Goal: Task Accomplishment & Management: Manage account settings

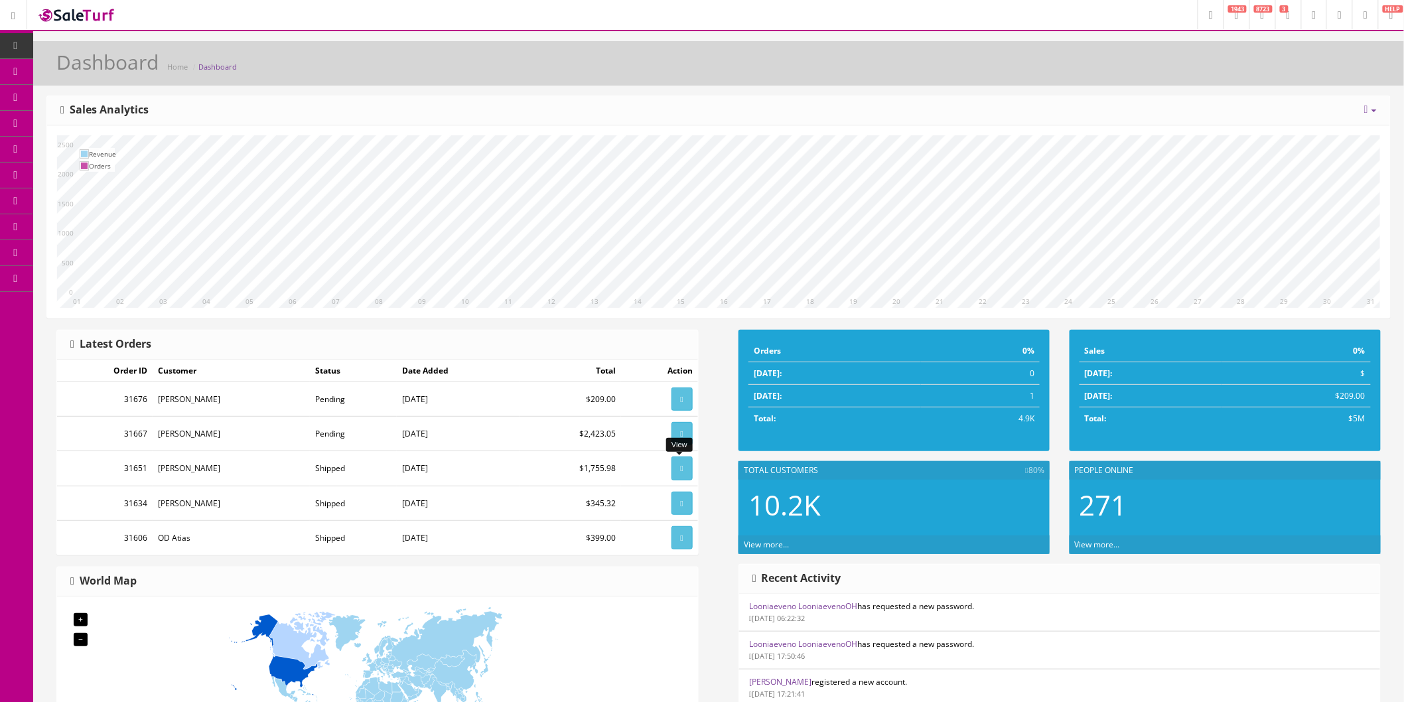
click at [681, 469] on icon at bounding box center [682, 469] width 3 height 8
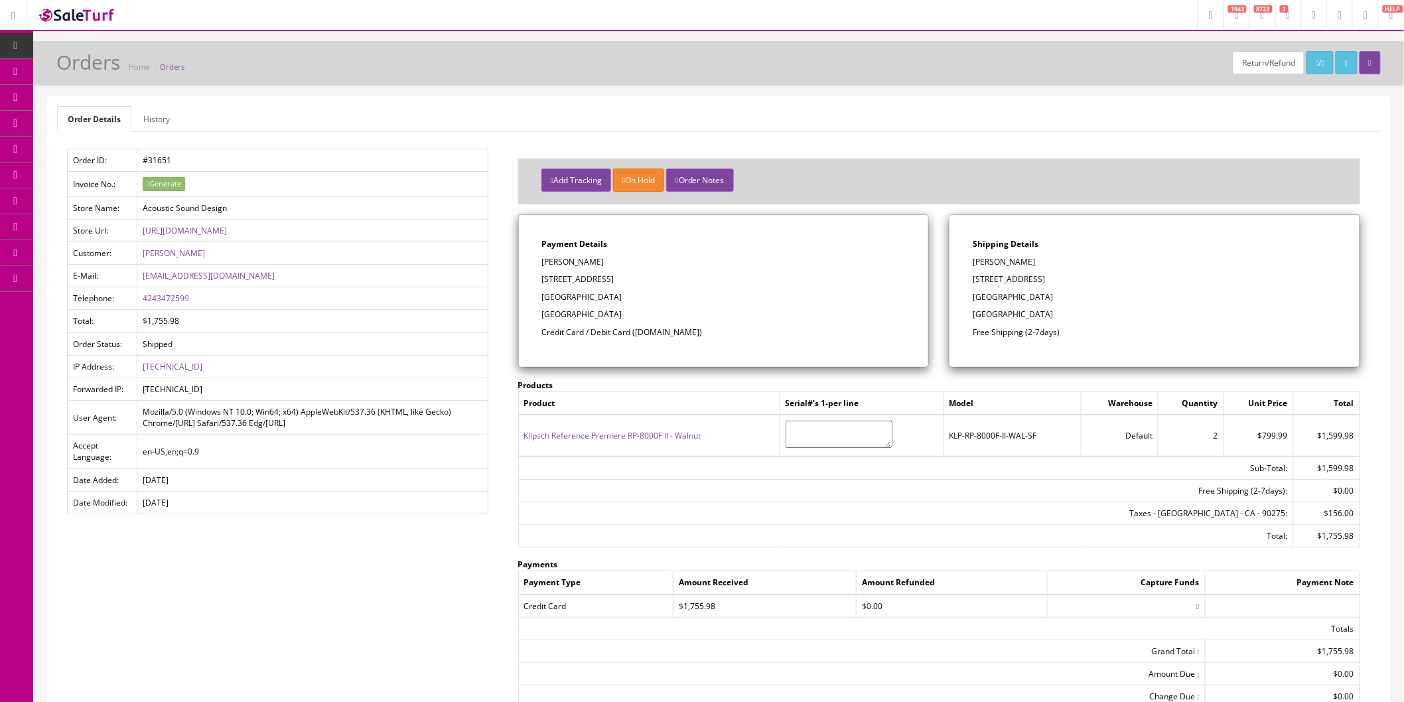
drag, startPoint x: 89, startPoint y: 147, endPoint x: 113, endPoint y: 145, distance: 24.6
click at [90, 147] on span "Order List" at bounding box center [97, 148] width 36 height 11
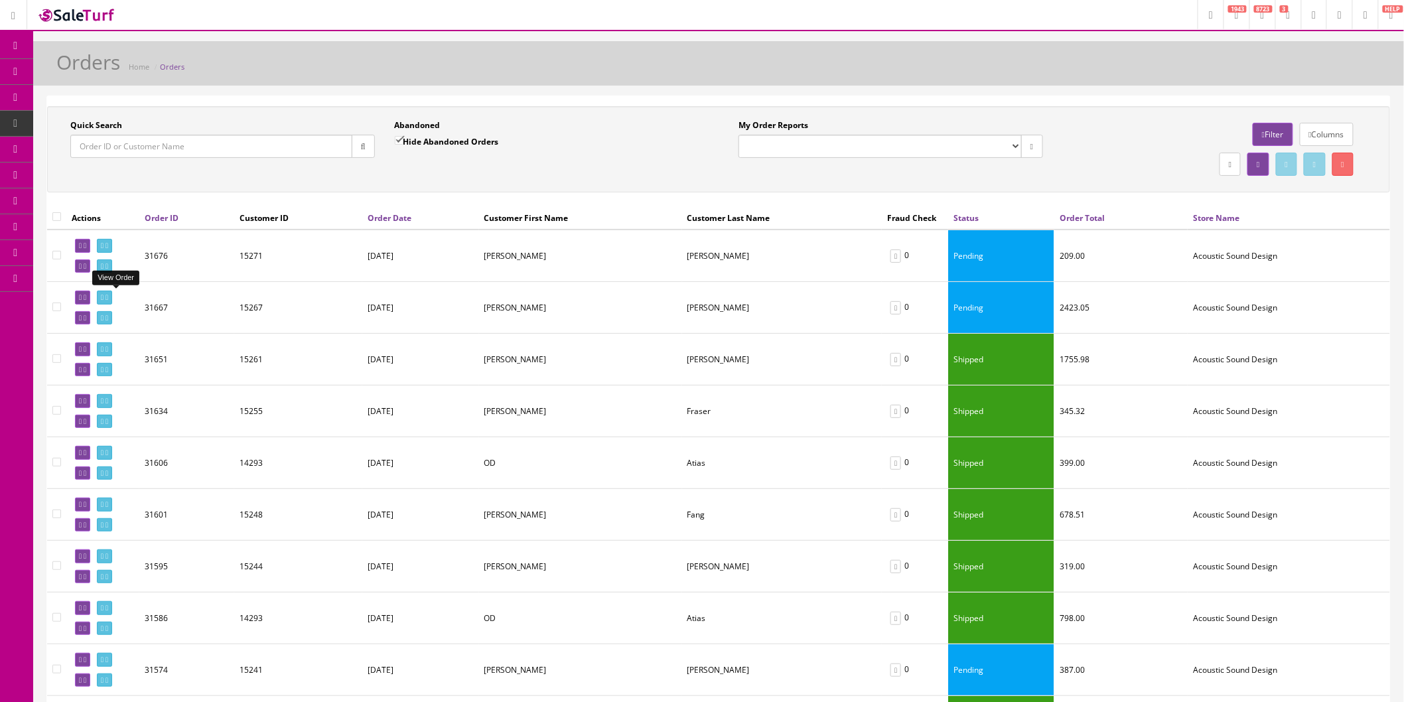
click at [108, 297] on icon at bounding box center [107, 297] width 3 height 7
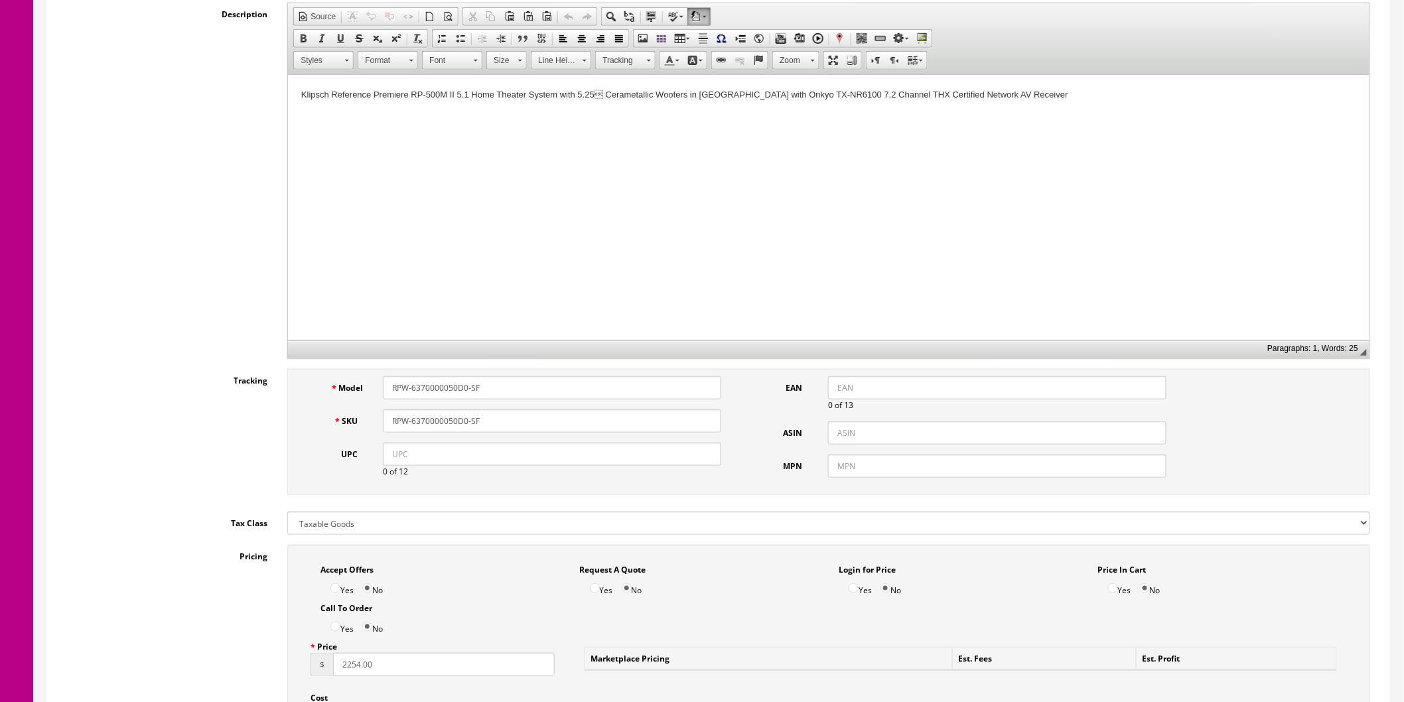
scroll to position [368, 0]
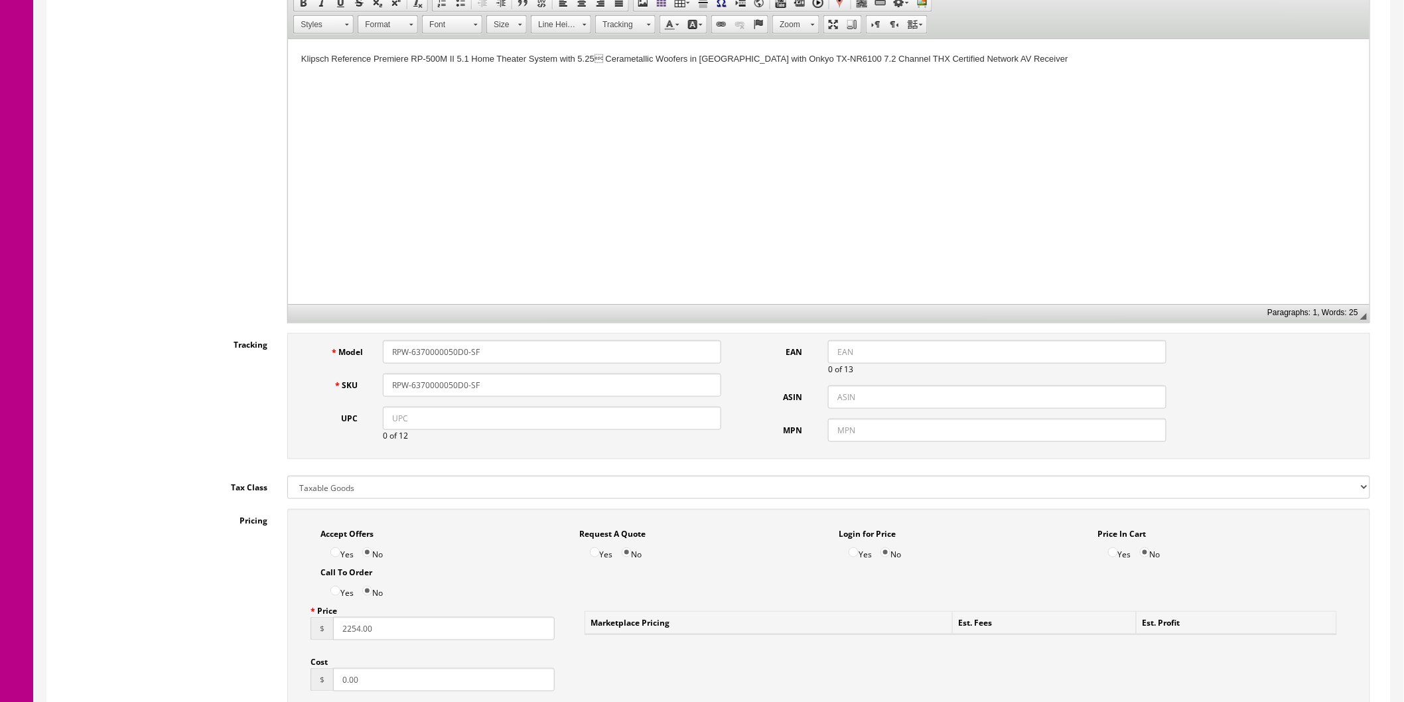
drag, startPoint x: 502, startPoint y: 389, endPoint x: 399, endPoint y: 383, distance: 103.7
click at [389, 383] on input "RPW-6370000050D0-SF" at bounding box center [552, 385] width 338 height 23
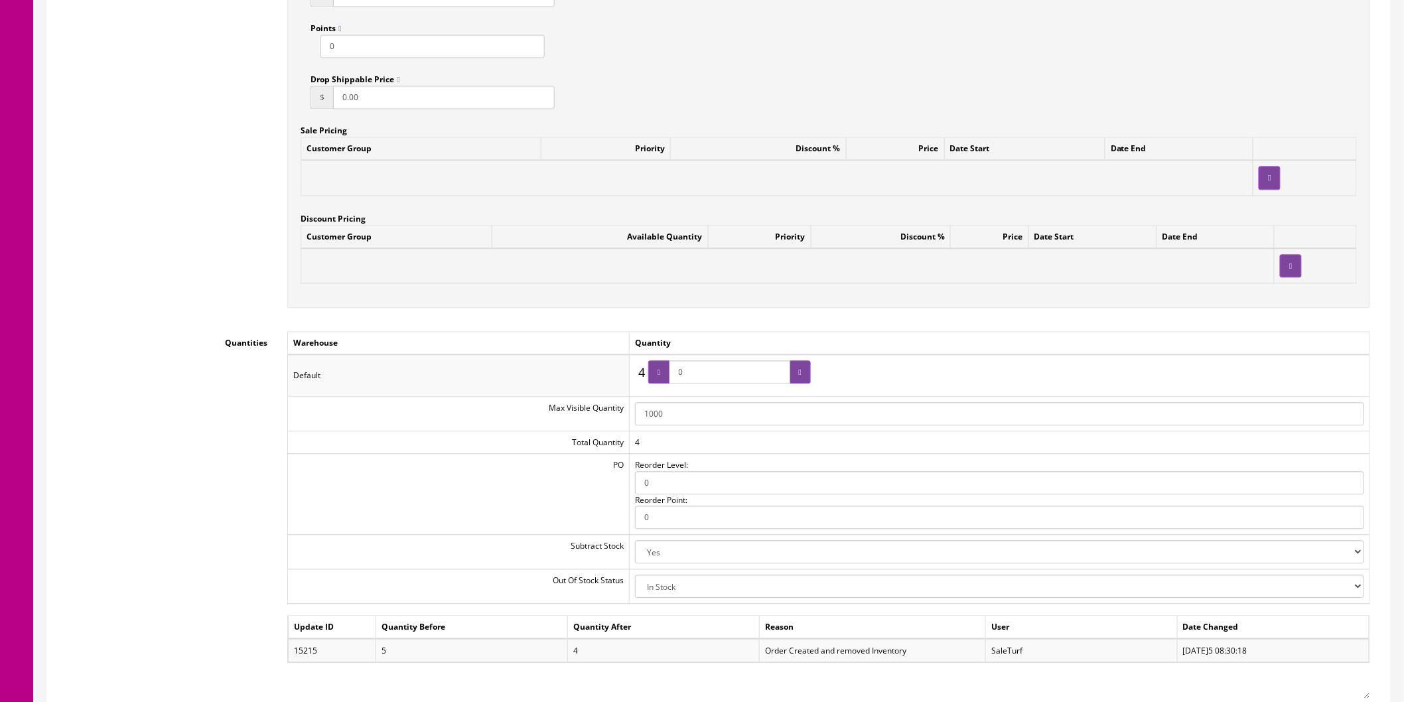
scroll to position [1401, 0]
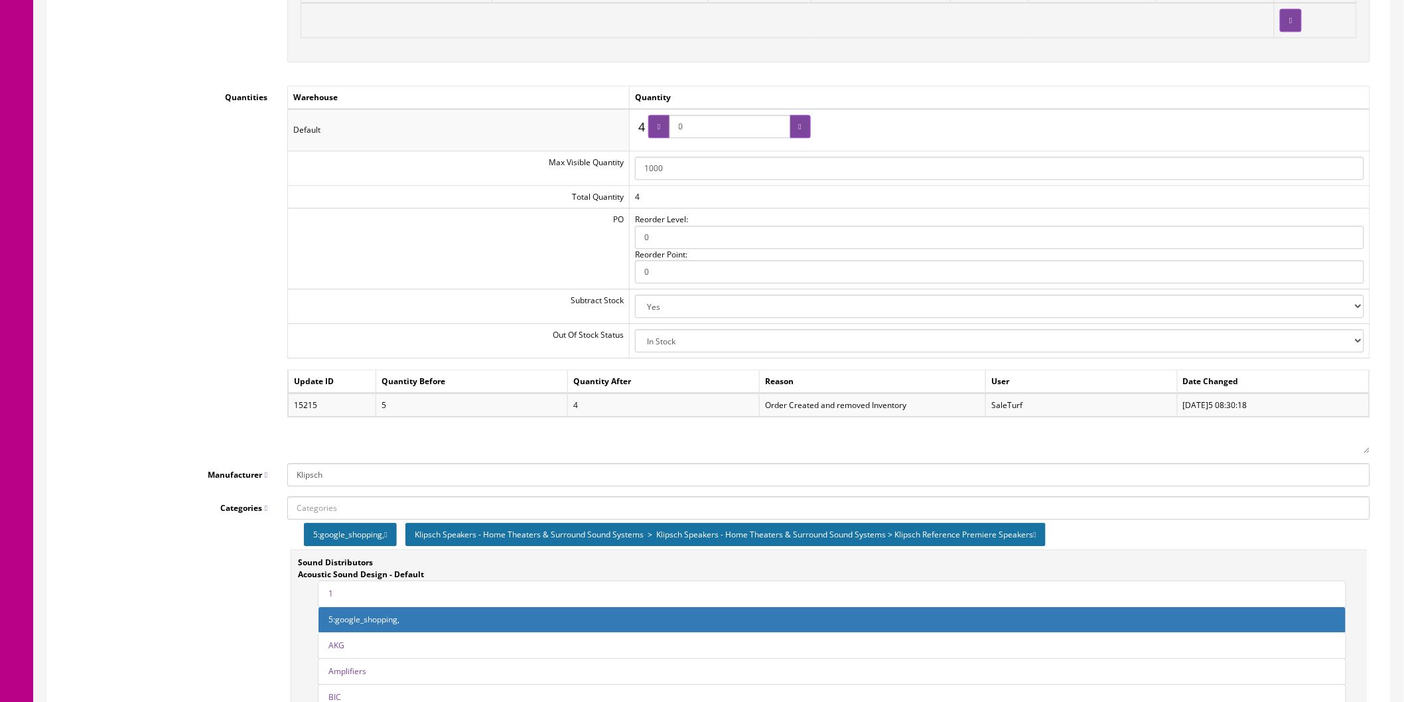
click at [1356, 342] on select "2-3 Days Discontinued (Hide From Search) In Stock Out Of Stock Out Of Stock (Hi…" at bounding box center [999, 340] width 729 height 23
select select "10"
click at [636, 330] on select "2-3 Days Discontinued (Hide From Search) In Stock Out Of Stock Out Of Stock (Hi…" at bounding box center [999, 340] width 729 height 23
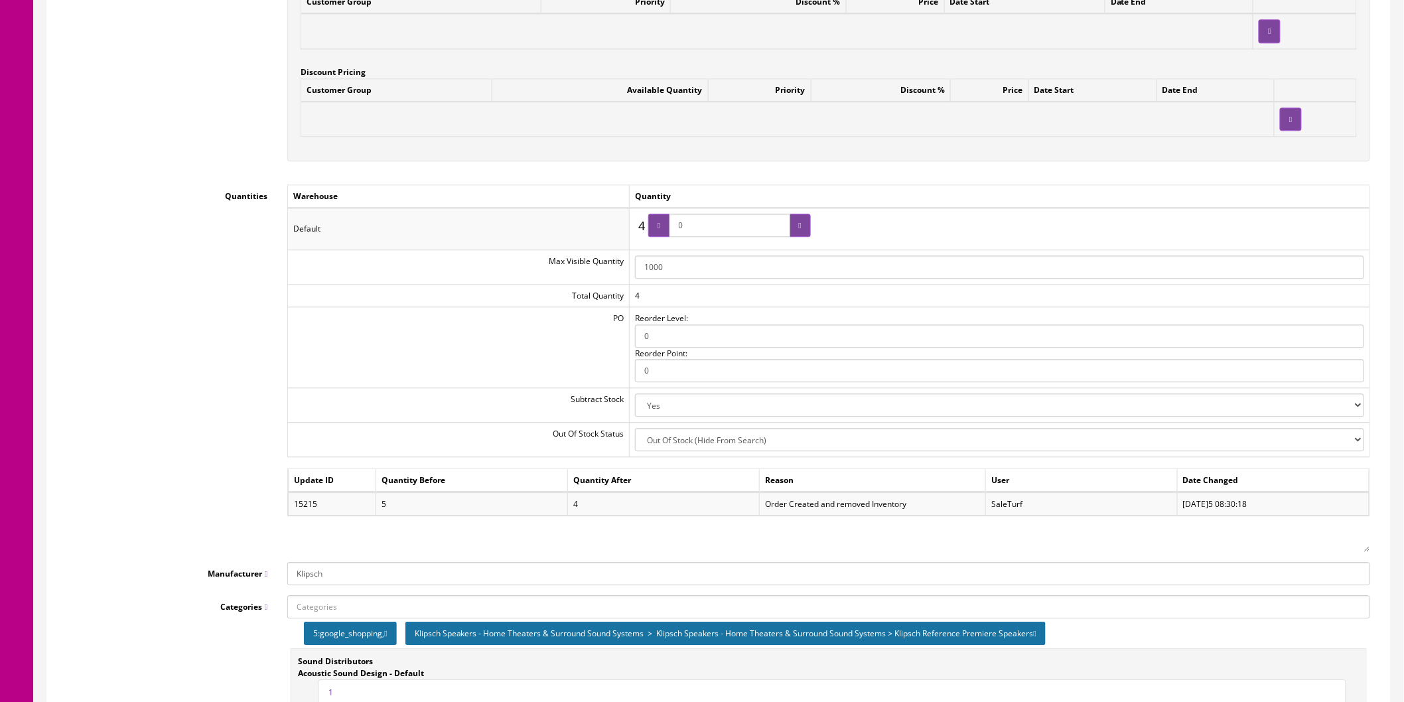
scroll to position [1307, 0]
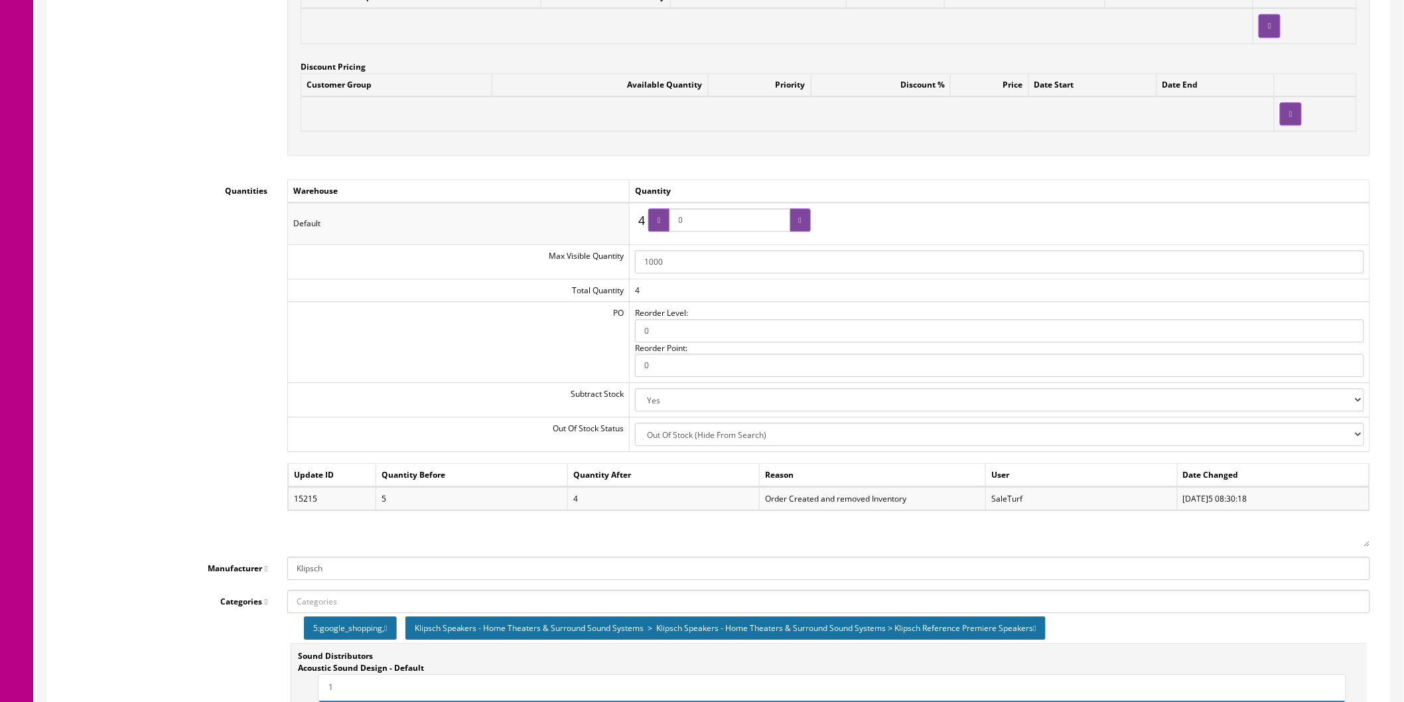
click at [1331, 400] on select "Yes No" at bounding box center [999, 399] width 729 height 23
click at [636, 390] on select "Yes No" at bounding box center [999, 399] width 729 height 23
click at [1292, 400] on select "Yes No" at bounding box center [999, 399] width 729 height 23
select select "0"
click at [636, 390] on select "Yes No" at bounding box center [999, 399] width 729 height 23
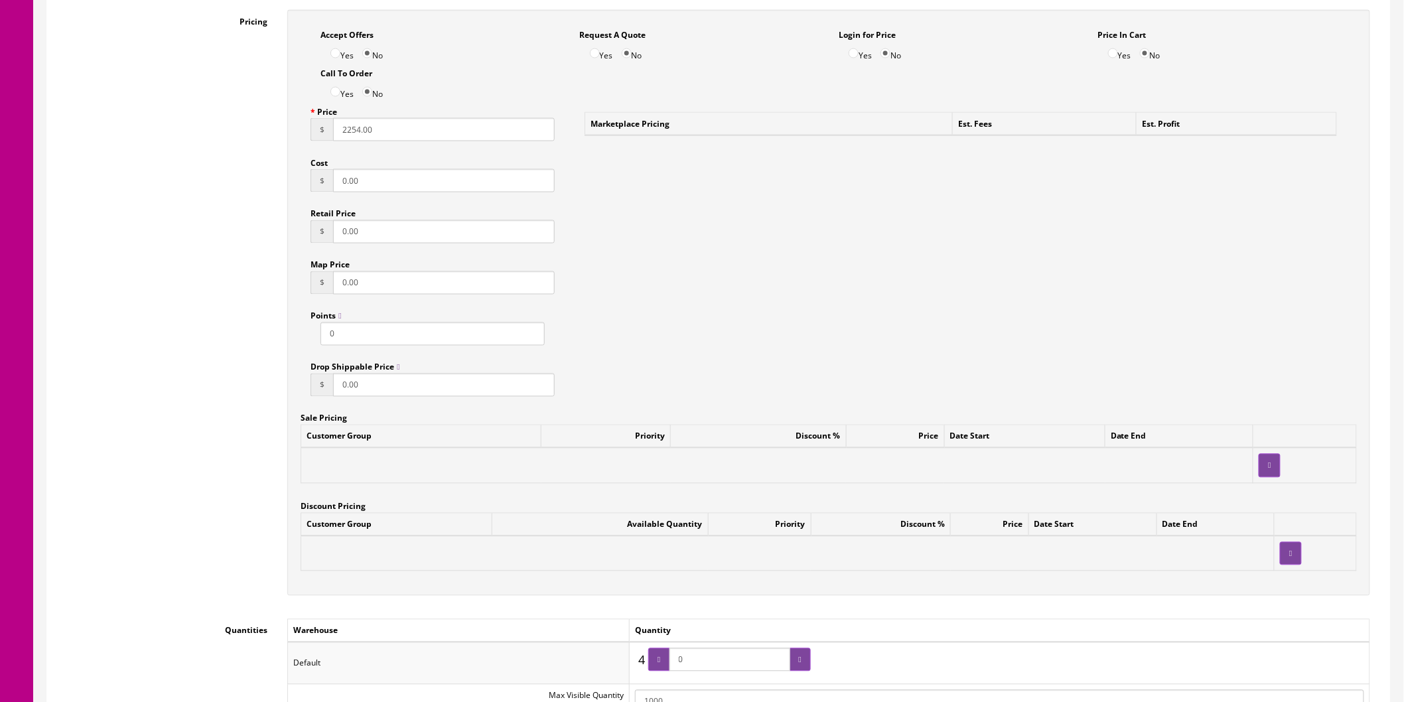
scroll to position [0, 0]
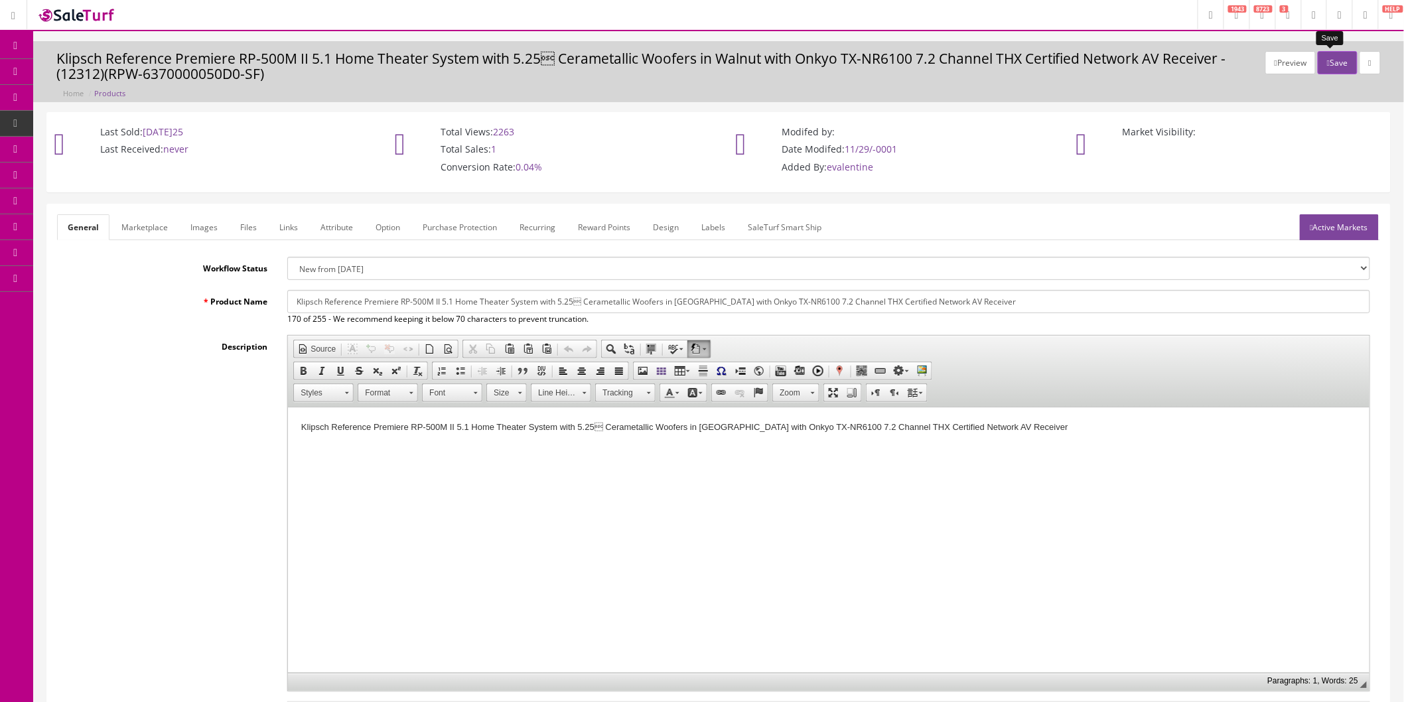
click at [1327, 65] on icon "button" at bounding box center [1328, 63] width 3 height 8
